Goal: Information Seeking & Learning: Learn about a topic

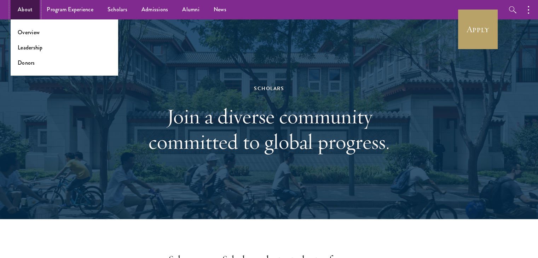
click at [37, 15] on link "About" at bounding box center [25, 9] width 29 height 19
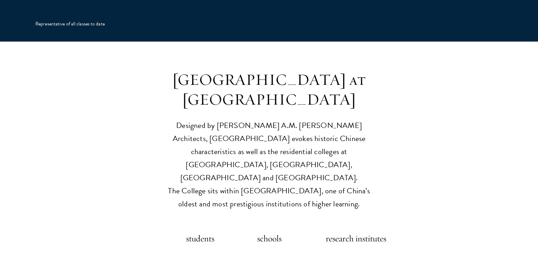
scroll to position [1634, 0]
click at [233, 119] on p "Designed by [PERSON_NAME] A.M. [PERSON_NAME] Architects, [GEOGRAPHIC_DATA] evok…" at bounding box center [269, 165] width 219 height 92
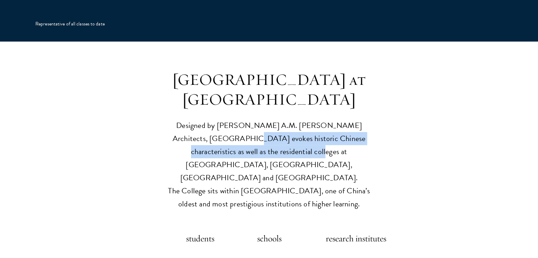
drag, startPoint x: 233, startPoint y: 109, endPoint x: 197, endPoint y: 95, distance: 37.8
click at [197, 119] on p "Designed by Robert A.M. Stern Architects, Schwarzman College evokes historic Ch…" at bounding box center [269, 165] width 219 height 92
drag, startPoint x: 197, startPoint y: 95, endPoint x: 311, endPoint y: 115, distance: 115.0
click at [311, 119] on p "Designed by Robert A.M. Stern Architects, Schwarzman College evokes historic Ch…" at bounding box center [269, 165] width 219 height 92
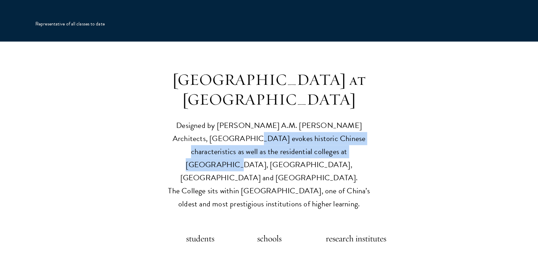
click at [311, 119] on p "Designed by Robert A.M. Stern Architects, Schwarzman College evokes historic Ch…" at bounding box center [269, 165] width 219 height 92
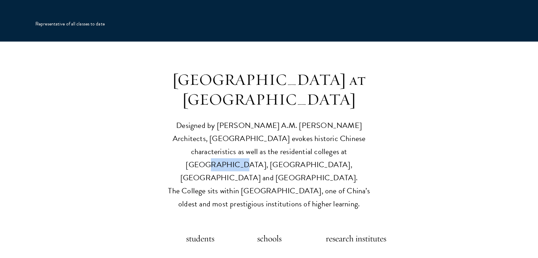
click at [311, 119] on p "Designed by Robert A.M. Stern Architects, Schwarzman College evokes historic Ch…" at bounding box center [269, 165] width 219 height 92
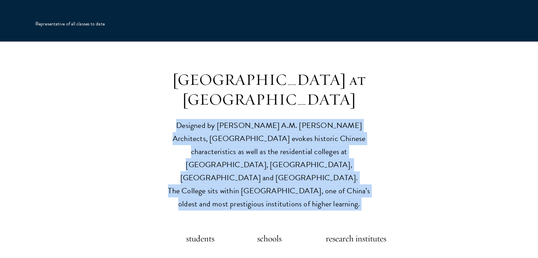
drag, startPoint x: 311, startPoint y: 115, endPoint x: 267, endPoint y: 129, distance: 45.3
click at [267, 129] on p "Designed by Robert A.M. Stern Architects, Schwarzman College evokes historic Ch…" at bounding box center [269, 165] width 219 height 92
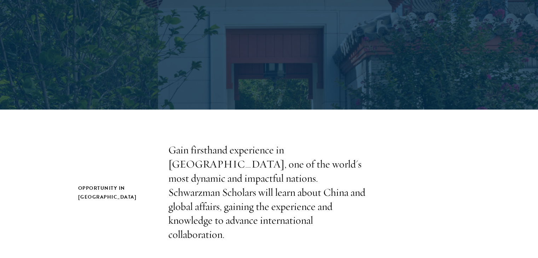
scroll to position [0, 0]
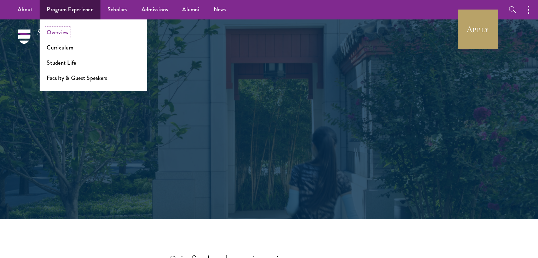
click at [56, 36] on link "Overview" at bounding box center [58, 32] width 22 height 8
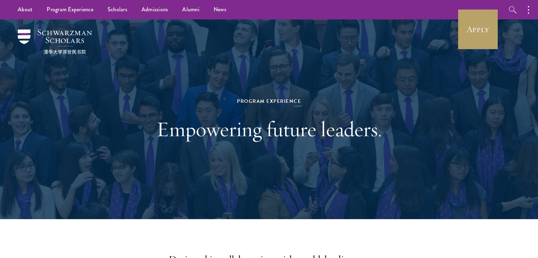
click at [386, 118] on h1 "Empowering future leaders." at bounding box center [269, 128] width 244 height 25
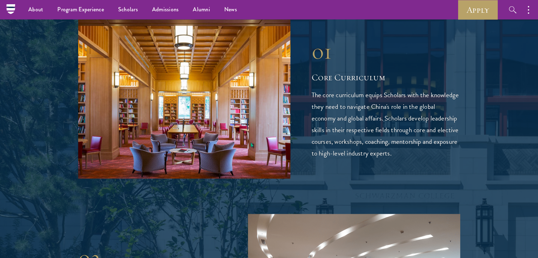
scroll to position [1115, 0]
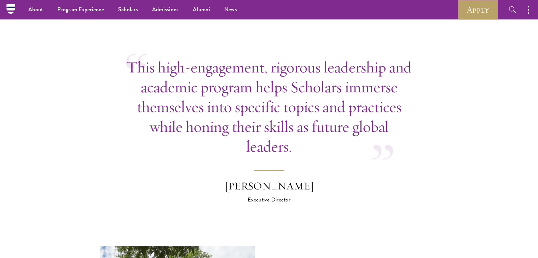
scroll to position [2068, 0]
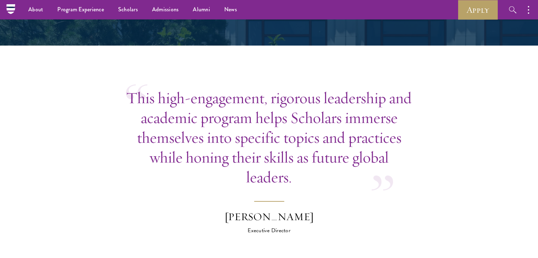
click at [177, 88] on p "This high-engagement, rigorous leadership and academic program helps Scholars i…" at bounding box center [269, 137] width 287 height 99
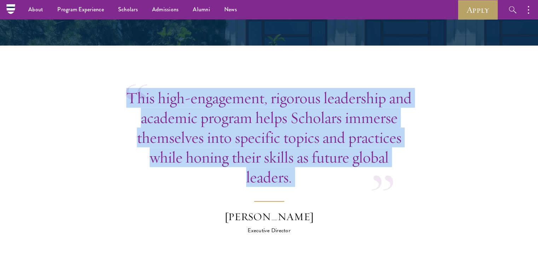
drag, startPoint x: 177, startPoint y: 74, endPoint x: 204, endPoint y: 157, distance: 87.7
click at [204, 157] on p "This high-engagement, rigorous leadership and academic program helps Scholars i…" at bounding box center [269, 137] width 287 height 99
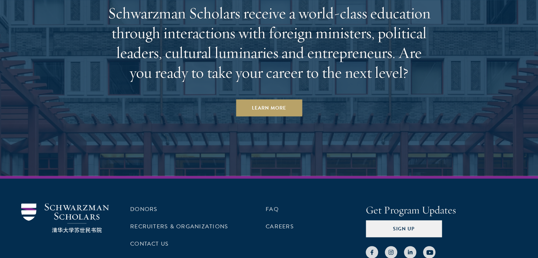
scroll to position [3668, 0]
